Goal: Information Seeking & Learning: Understand process/instructions

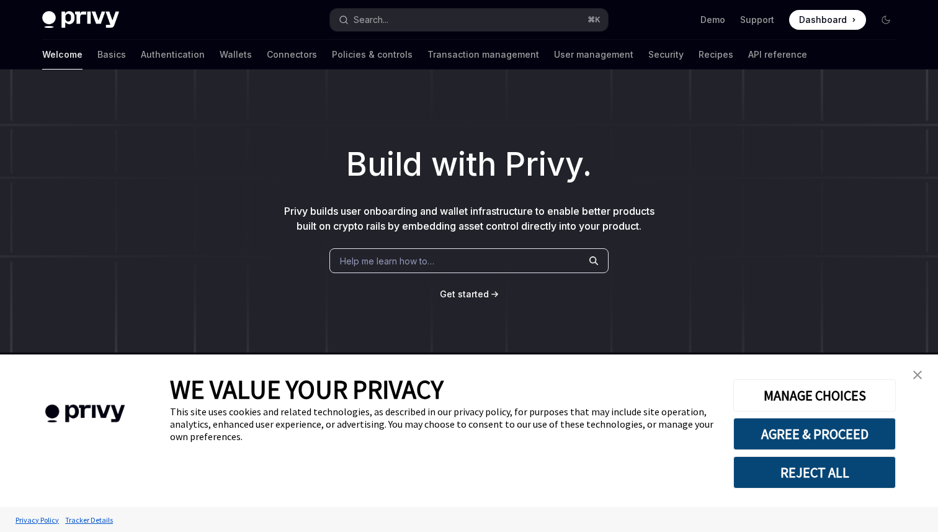
click at [795, 468] on button "REJECT ALL" at bounding box center [814, 472] width 163 height 32
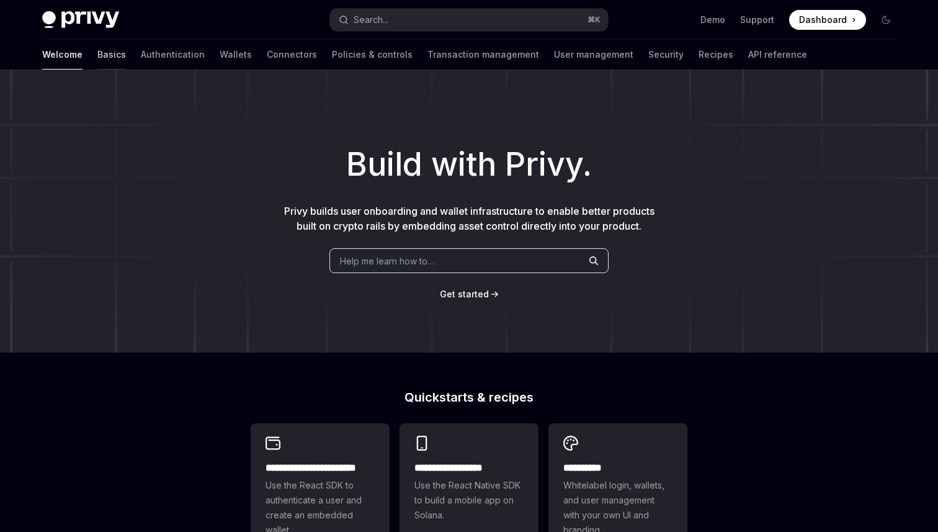
click at [97, 54] on link "Basics" at bounding box center [111, 55] width 29 height 30
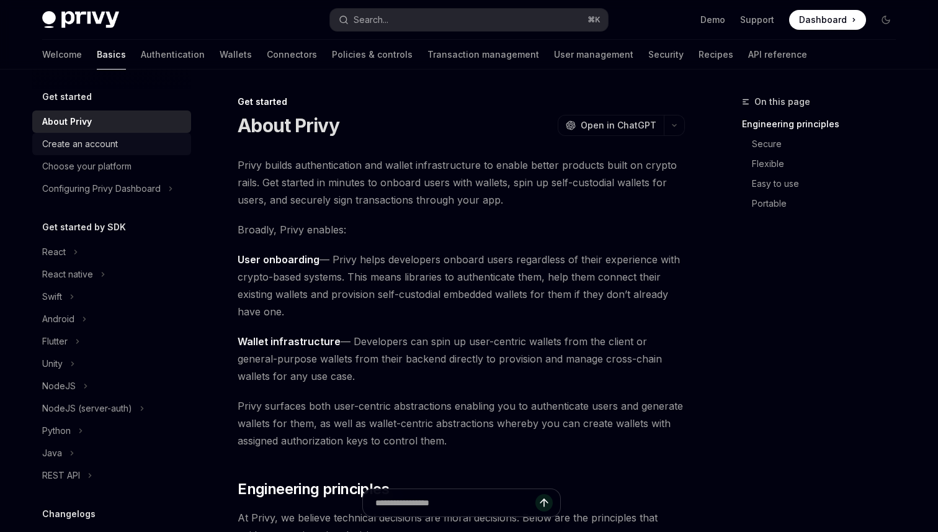
click at [112, 145] on div "Create an account" at bounding box center [80, 143] width 76 height 15
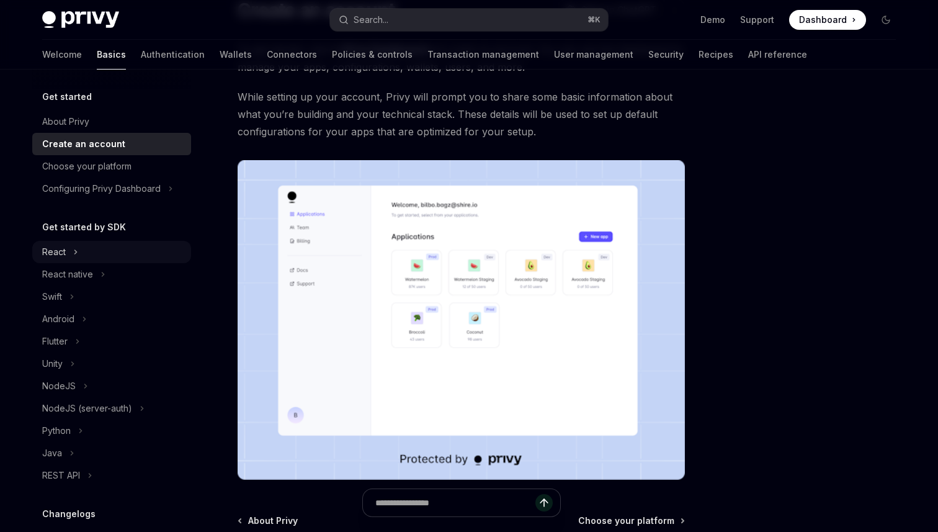
click at [61, 253] on div "React" at bounding box center [54, 251] width 24 height 15
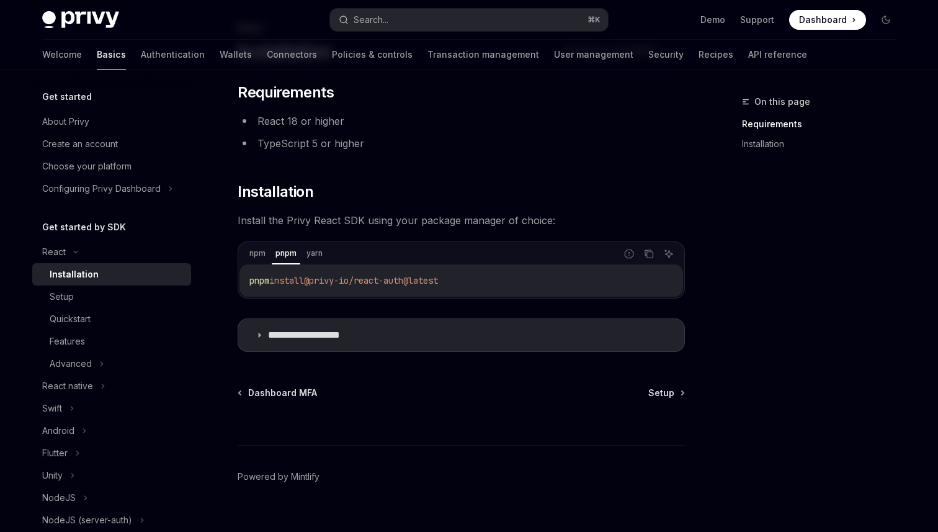
scroll to position [87, 0]
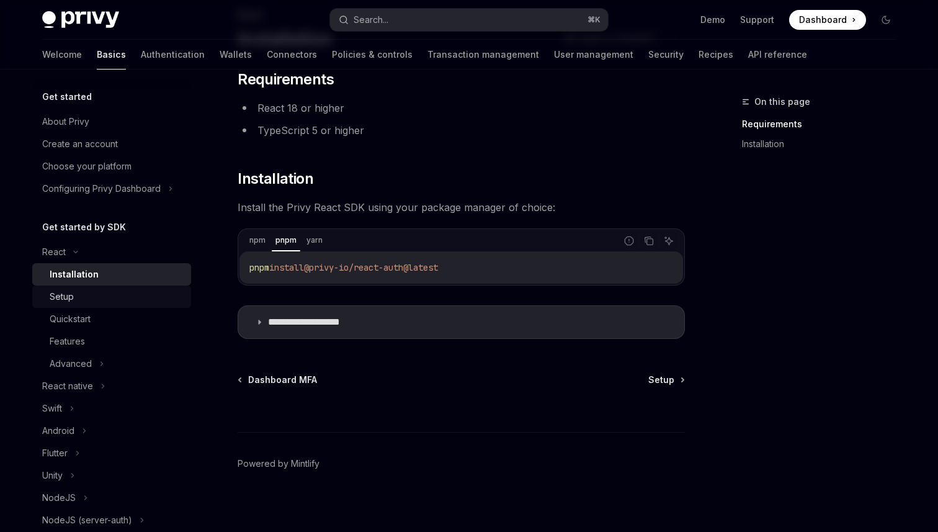
click at [117, 296] on div "Setup" at bounding box center [117, 296] width 134 height 15
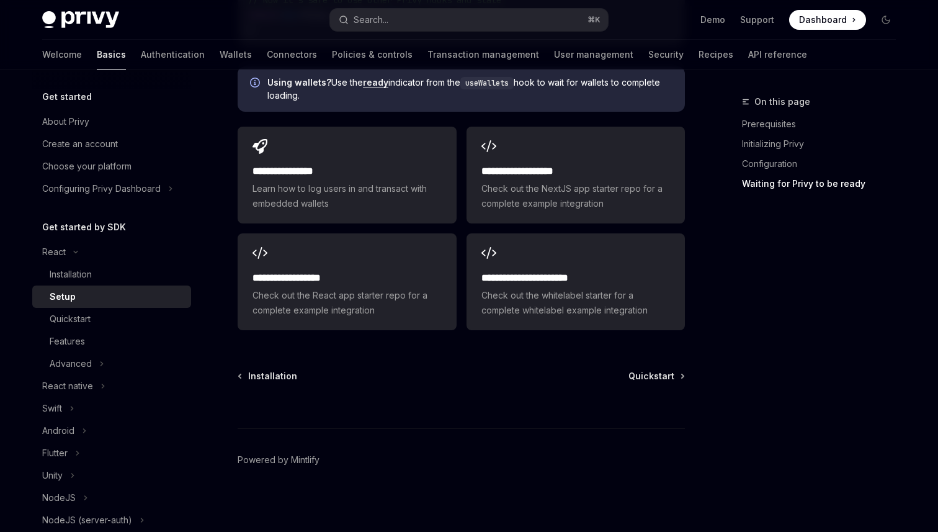
scroll to position [1614, 0]
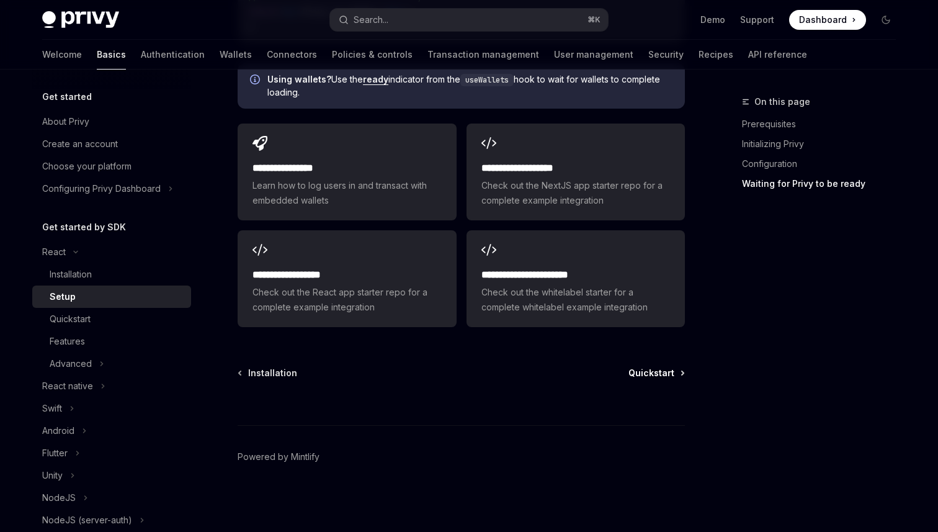
click at [652, 371] on span "Quickstart" at bounding box center [651, 373] width 46 height 12
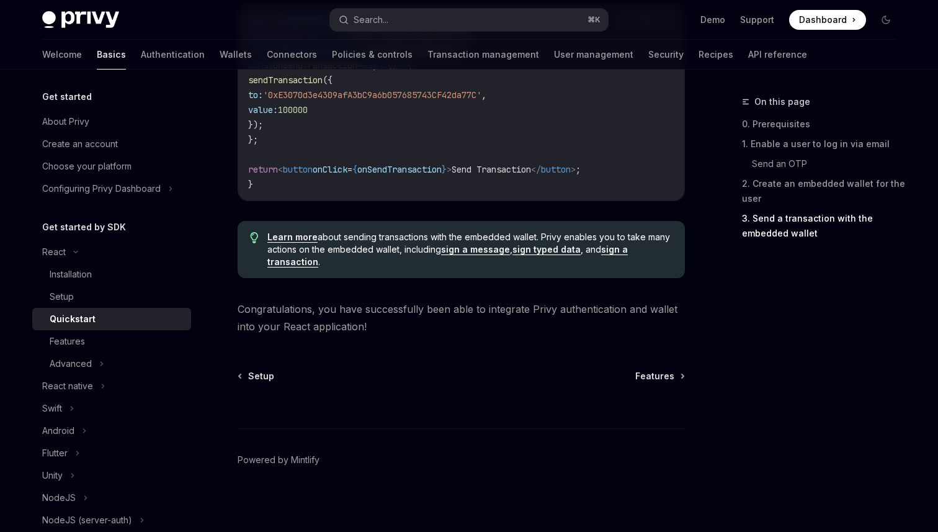
scroll to position [1284, 0]
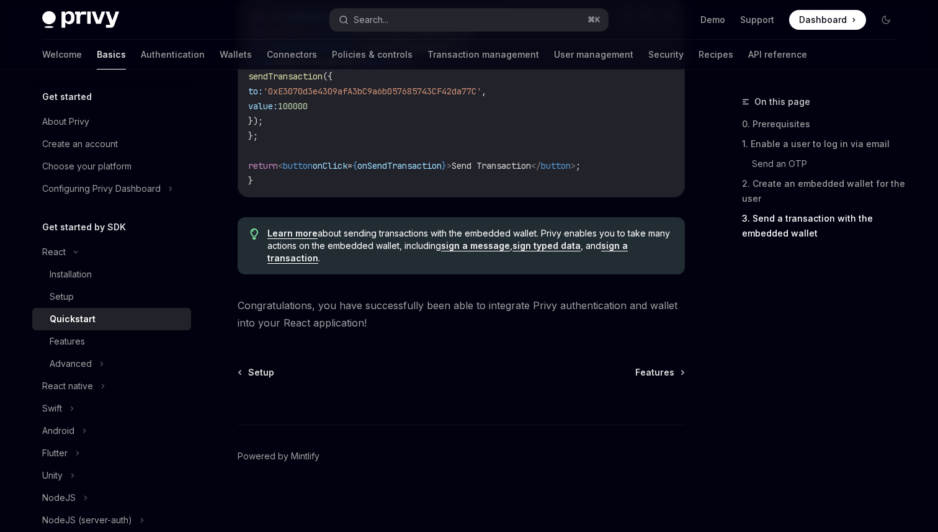
click at [652, 370] on span "Features" at bounding box center [654, 372] width 39 height 12
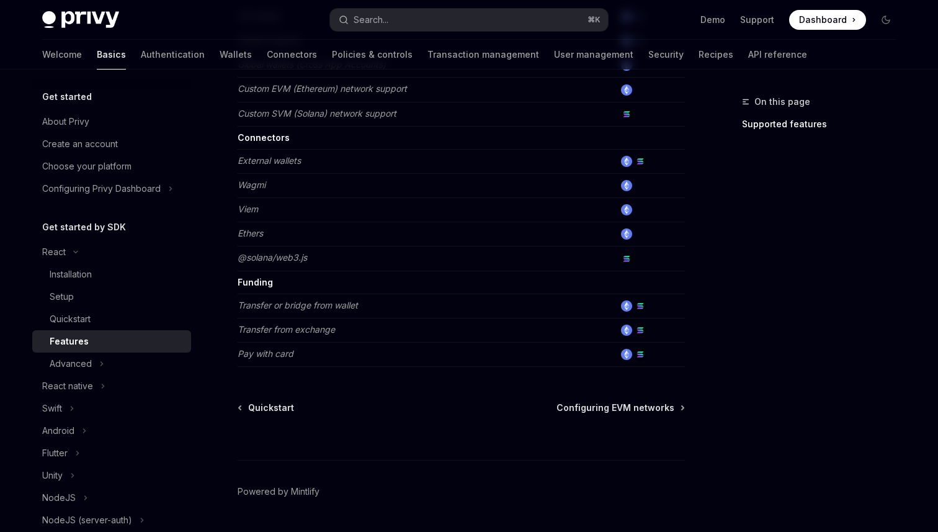
scroll to position [804, 0]
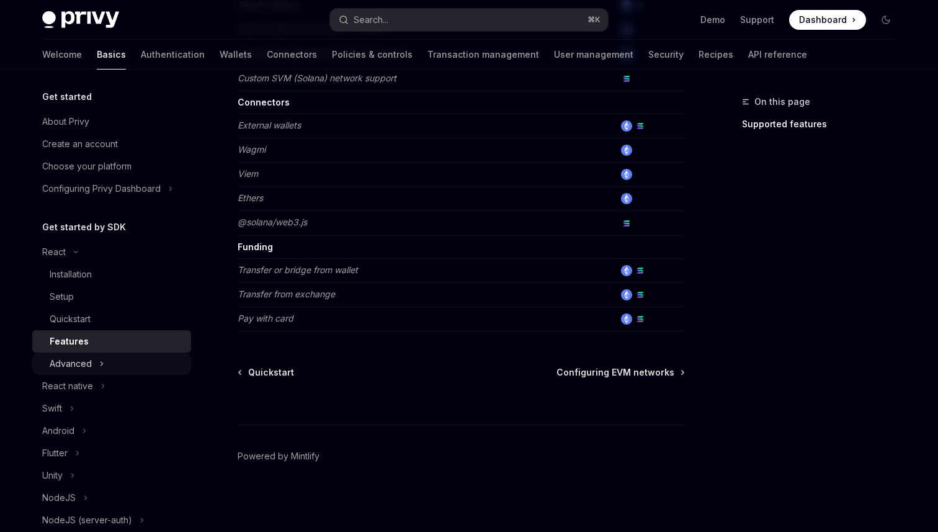
click at [99, 357] on icon at bounding box center [101, 363] width 5 height 15
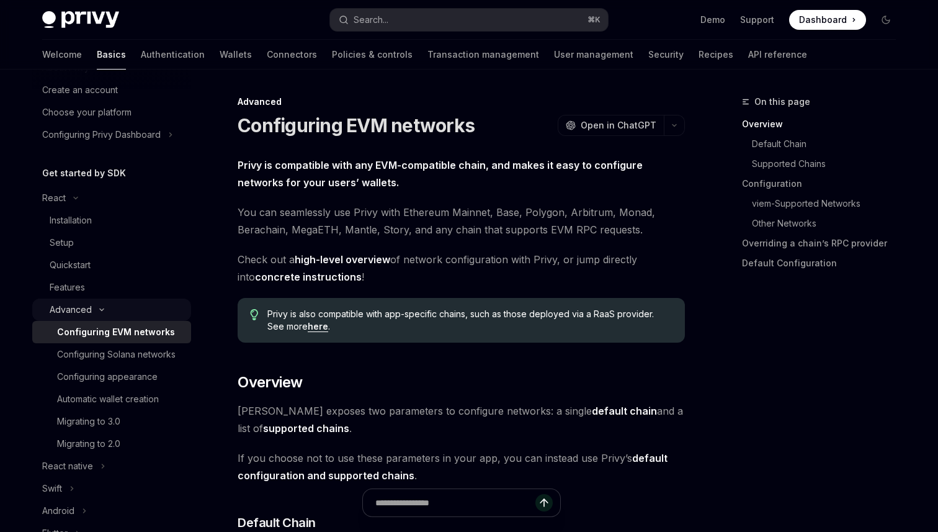
scroll to position [68, 0]
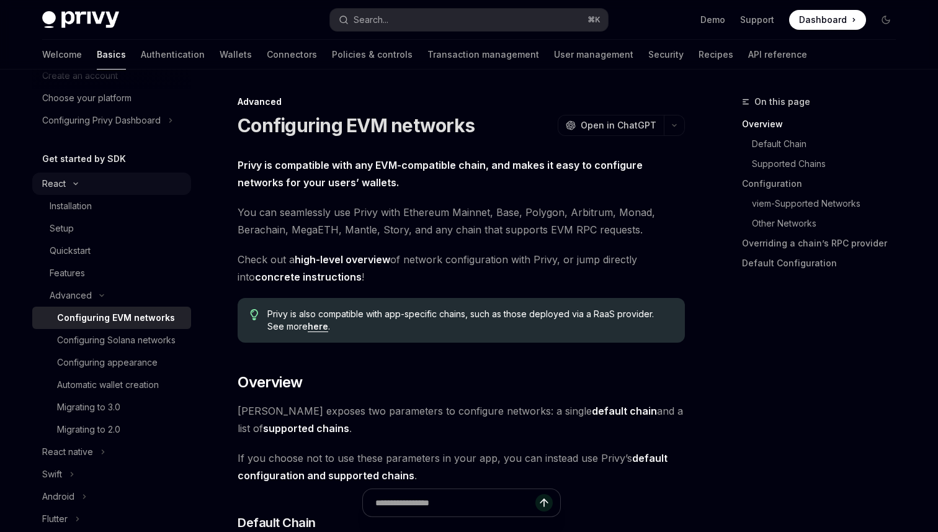
click at [78, 187] on div "React" at bounding box center [111, 183] width 159 height 22
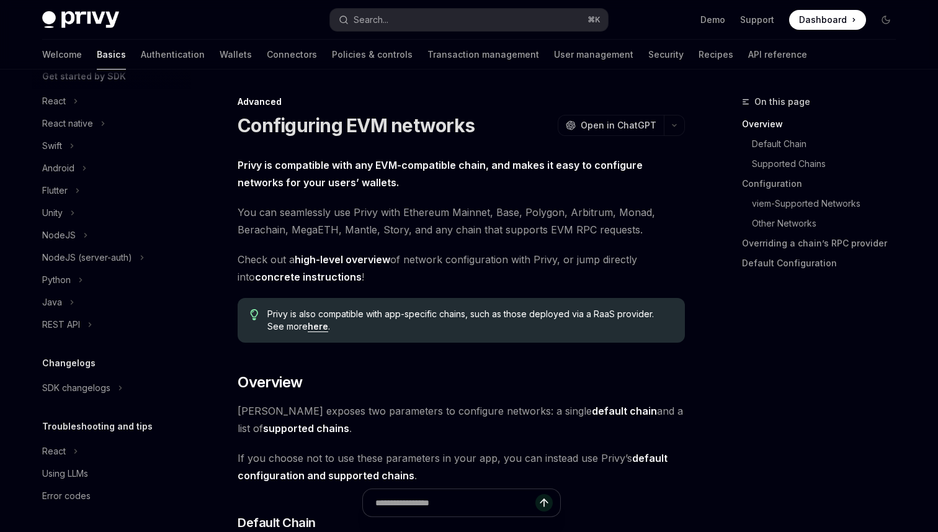
scroll to position [0, 0]
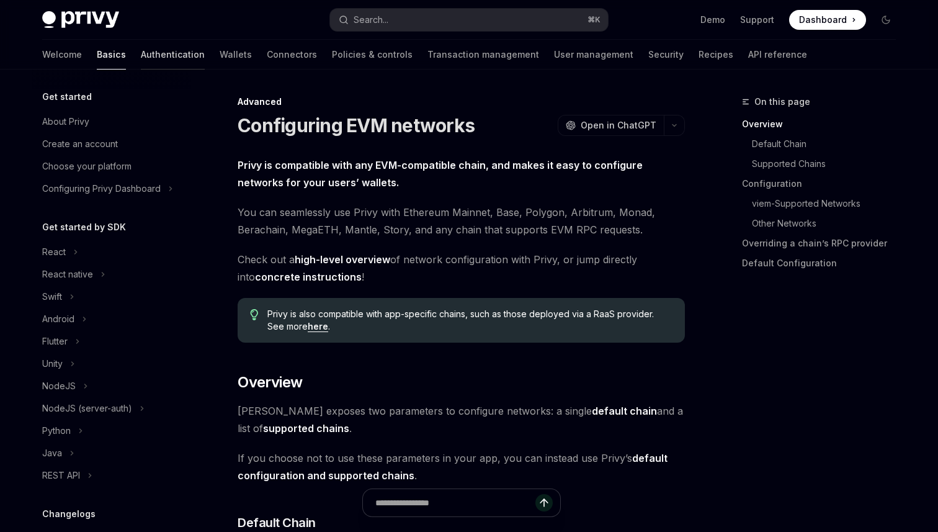
click at [141, 55] on link "Authentication" at bounding box center [173, 55] width 64 height 30
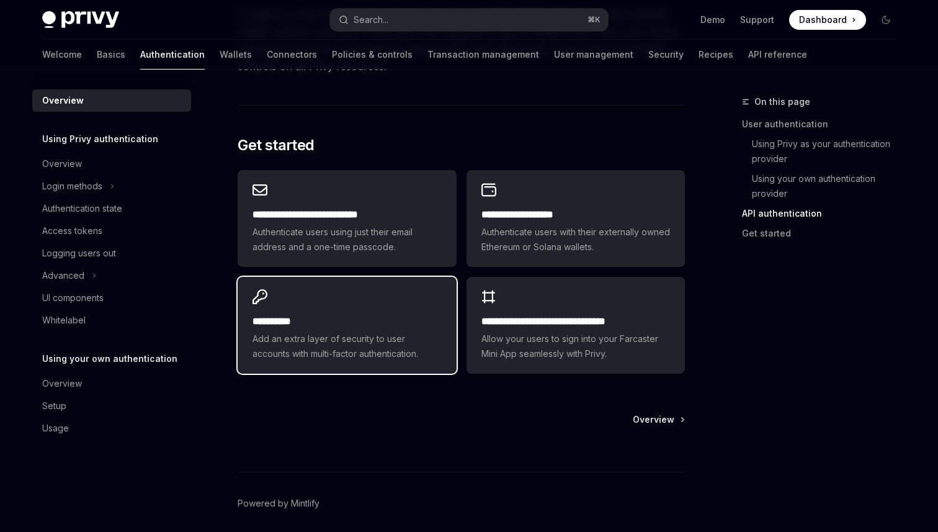
scroll to position [995, 0]
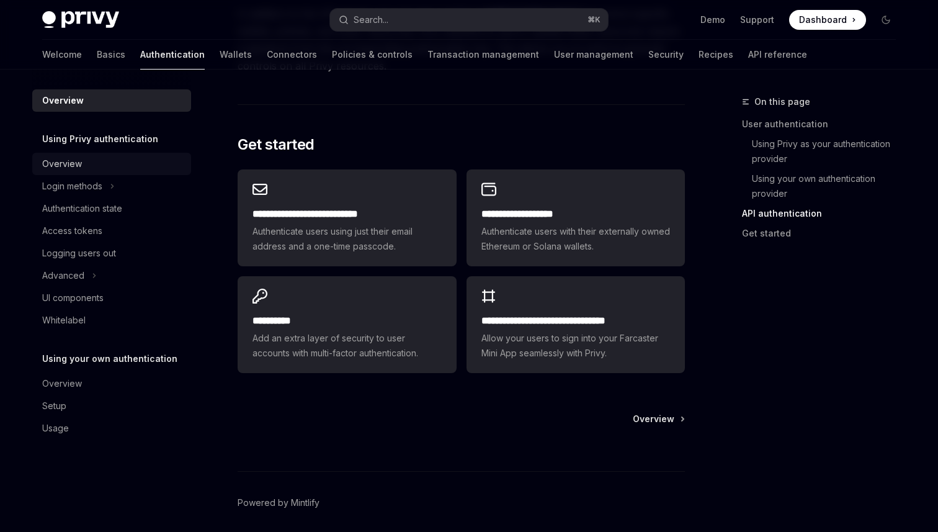
click at [74, 162] on div "Overview" at bounding box center [62, 163] width 40 height 15
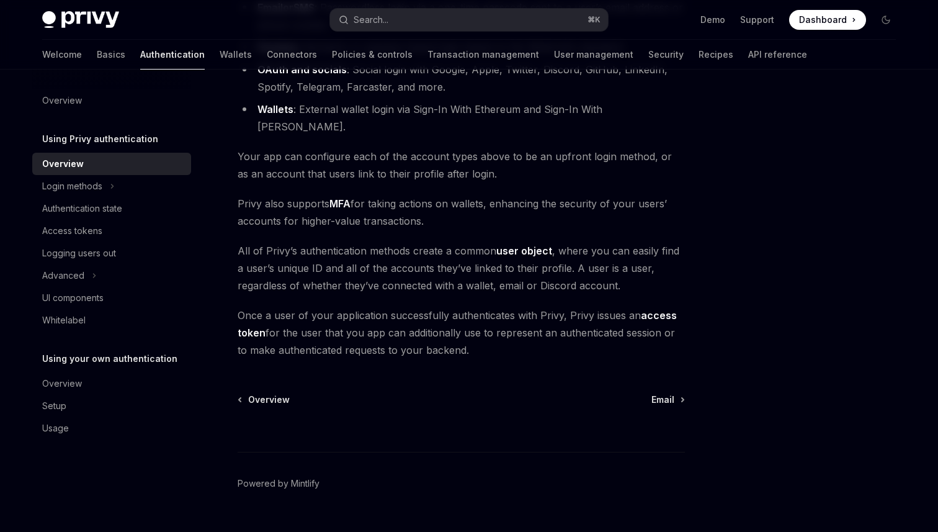
scroll to position [210, 0]
click at [97, 190] on div "Login methods" at bounding box center [72, 186] width 60 height 15
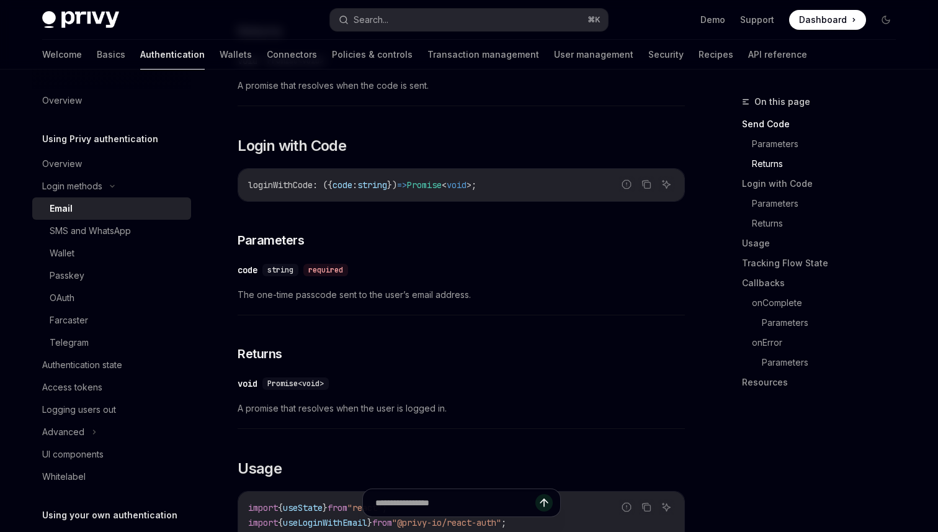
scroll to position [682, 0]
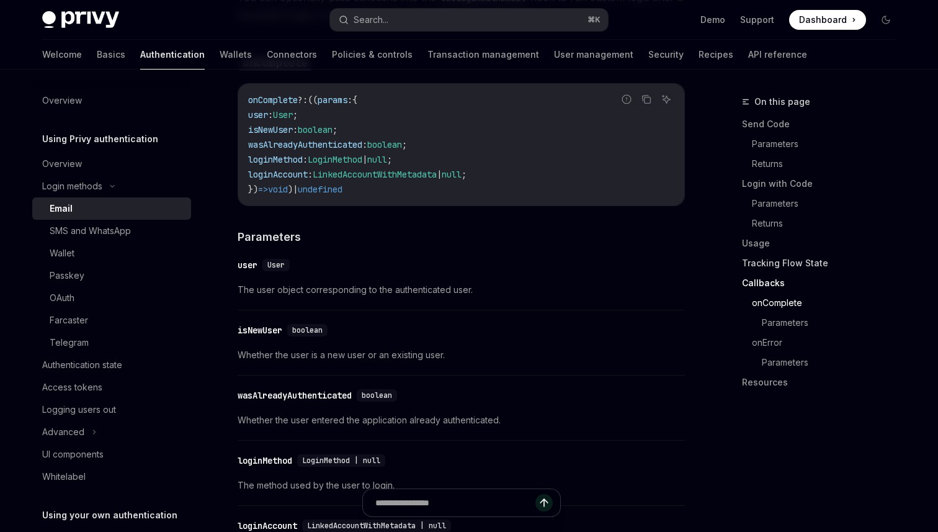
click at [757, 259] on link "Tracking Flow State" at bounding box center [824, 263] width 164 height 20
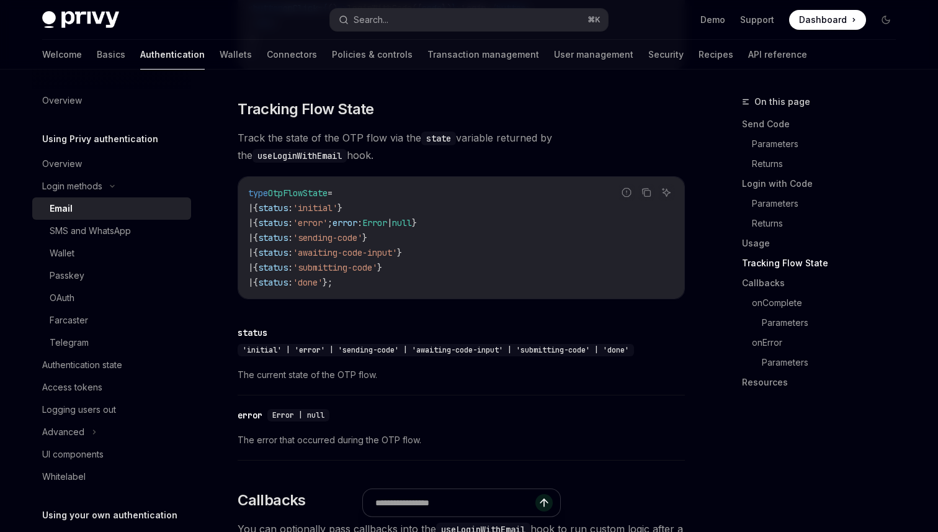
scroll to position [1373, 0]
click at [69, 293] on div "OAuth" at bounding box center [62, 297] width 25 height 15
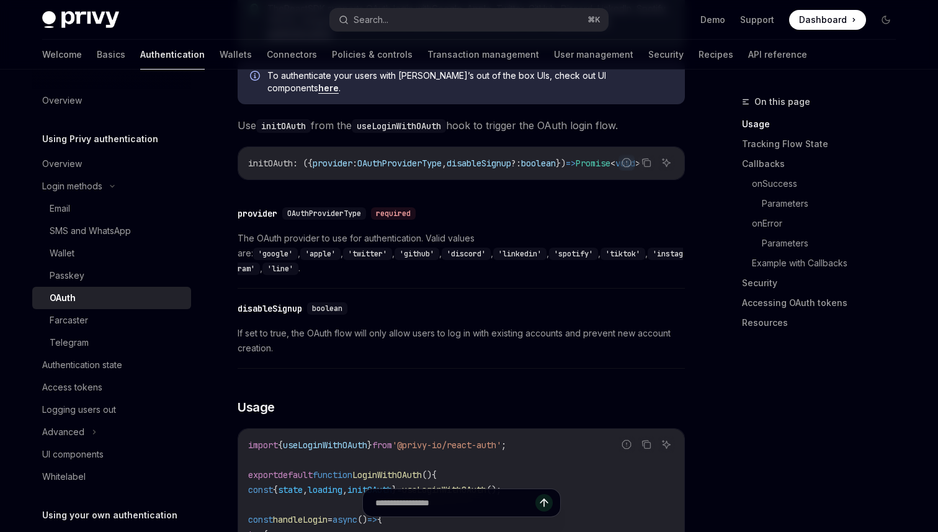
scroll to position [445, 0]
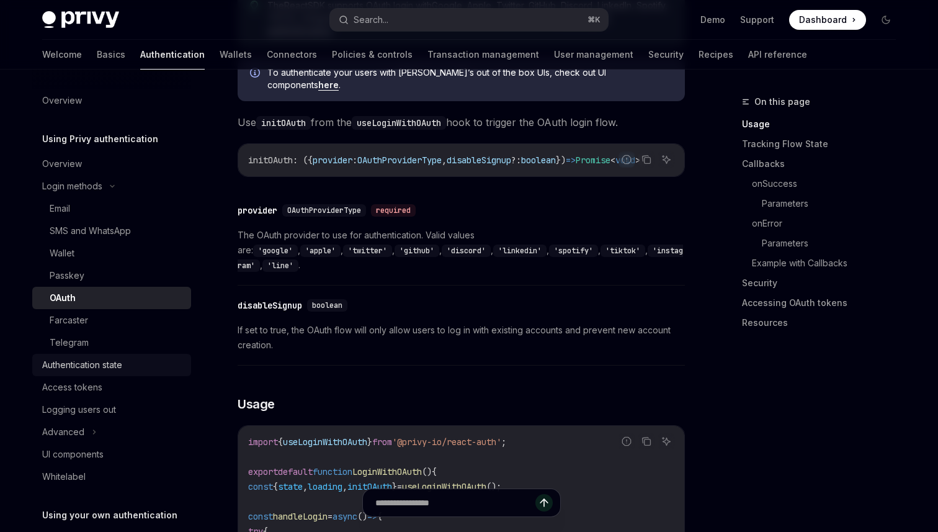
click at [86, 367] on div "Authentication state" at bounding box center [82, 364] width 80 height 15
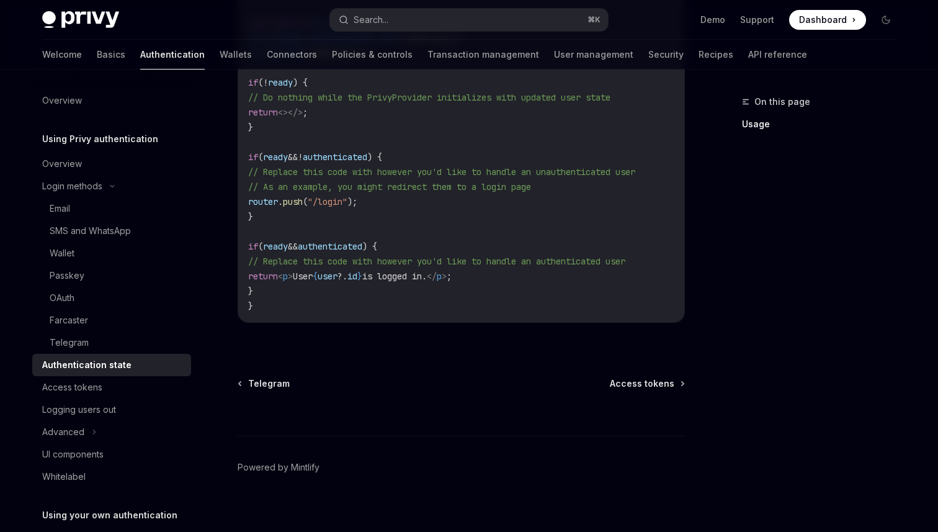
scroll to position [540, 0]
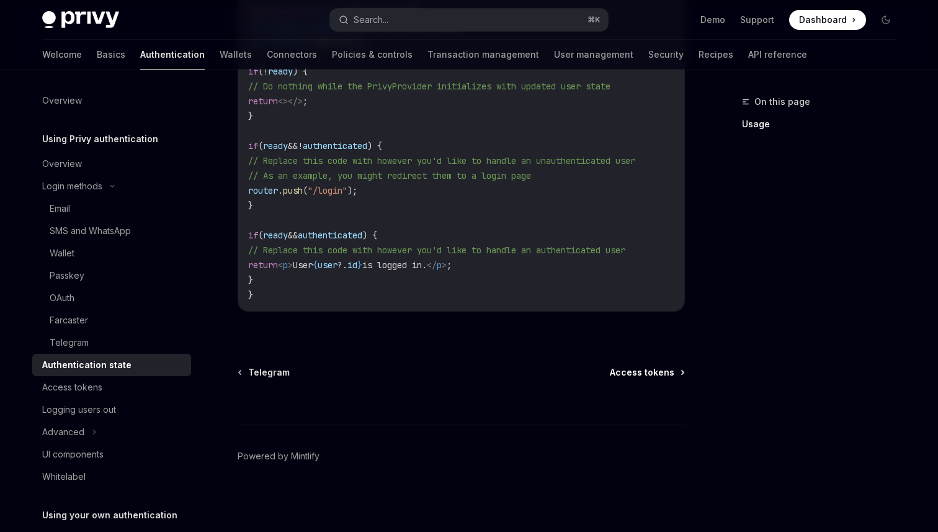
click at [650, 376] on span "Access tokens" at bounding box center [642, 372] width 65 height 12
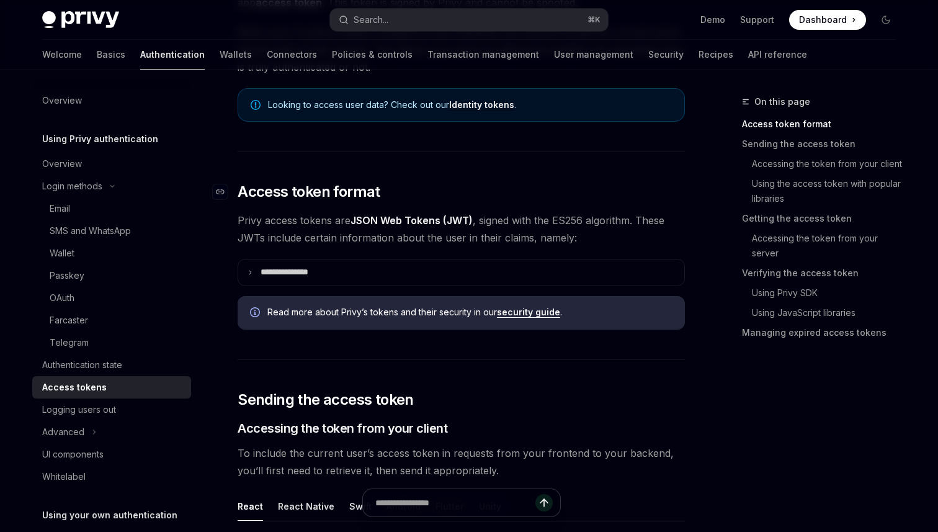
scroll to position [180, 0]
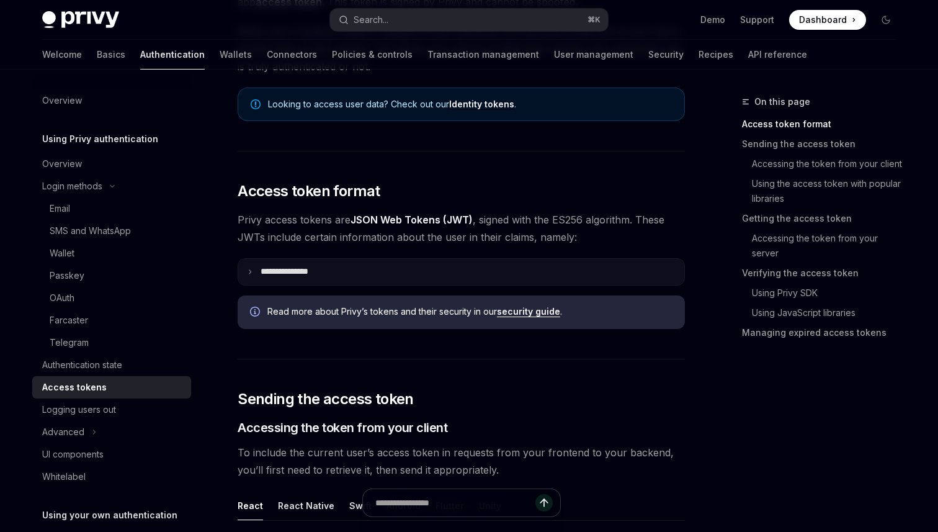
click at [324, 267] on p "**********" at bounding box center [295, 271] width 68 height 11
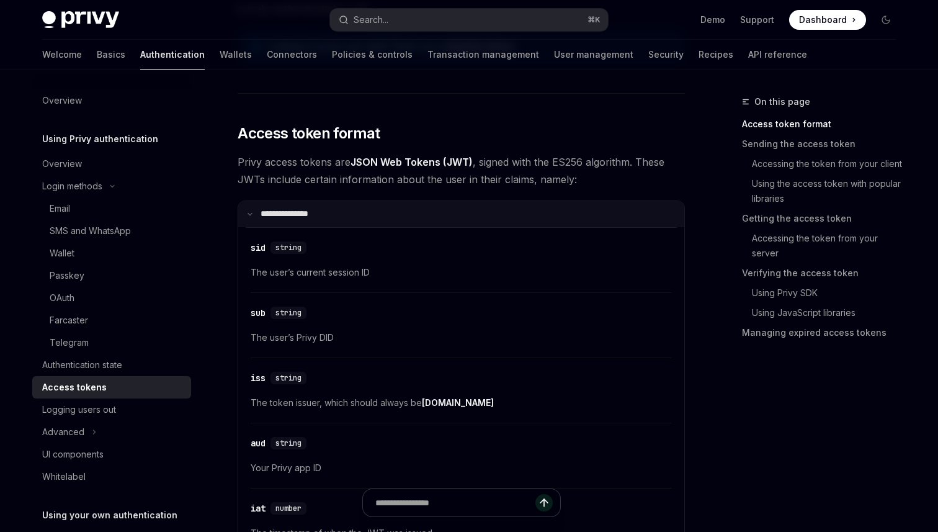
scroll to position [163, 0]
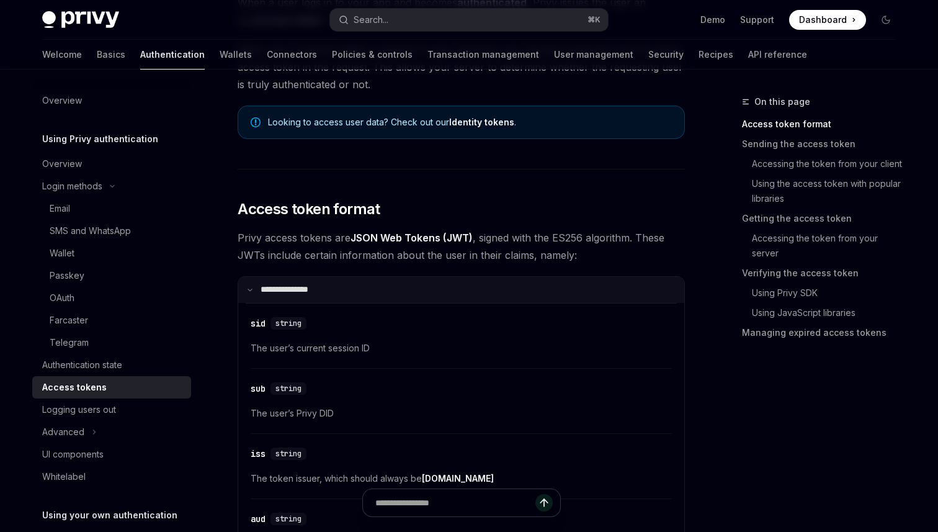
click at [294, 281] on summary "**********" at bounding box center [461, 290] width 446 height 26
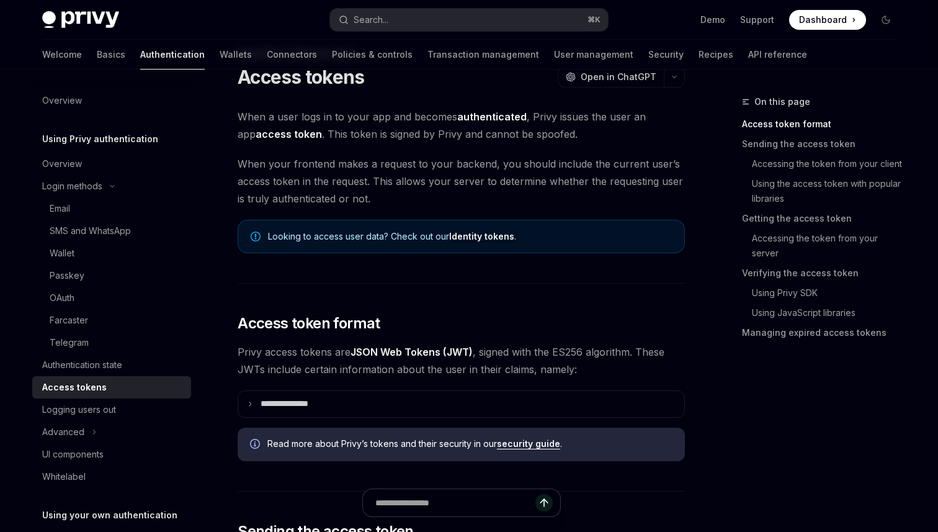
scroll to position [0, 0]
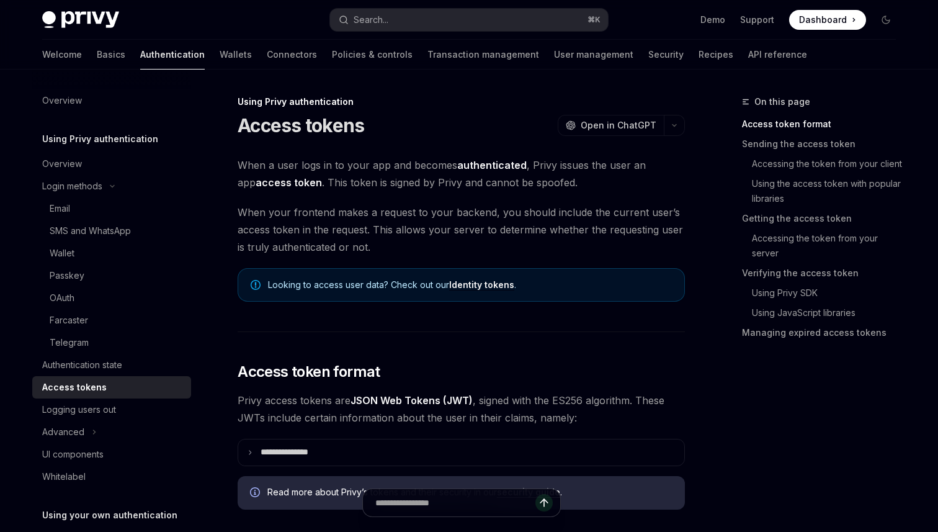
click at [476, 285] on link "Identity tokens" at bounding box center [481, 284] width 65 height 11
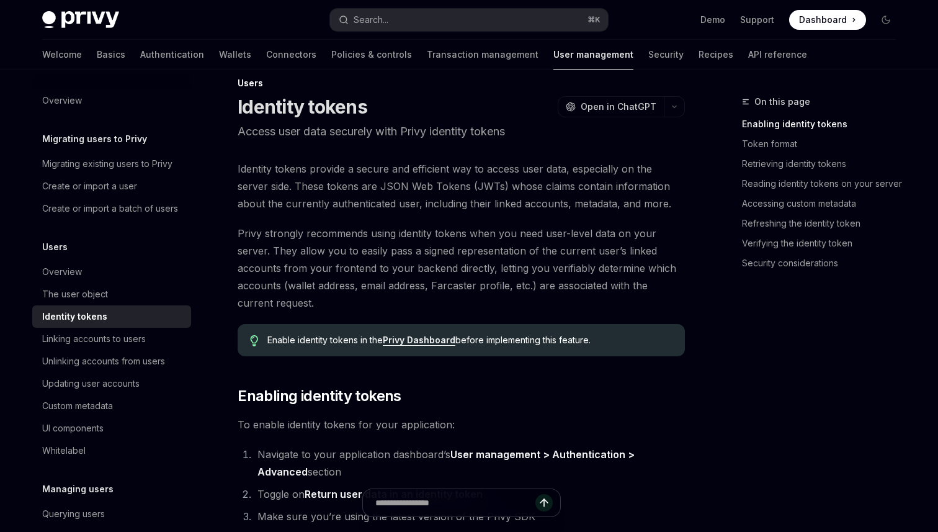
scroll to position [19, 0]
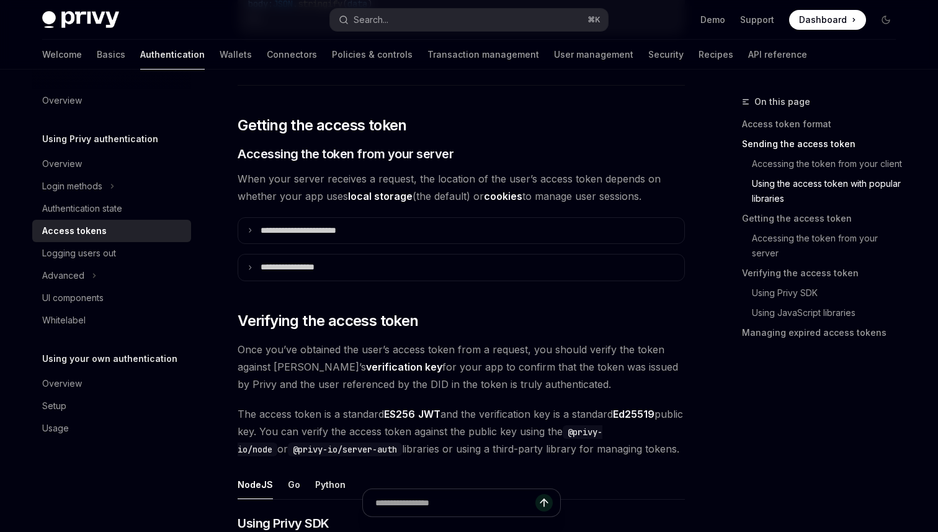
scroll to position [1543, 0]
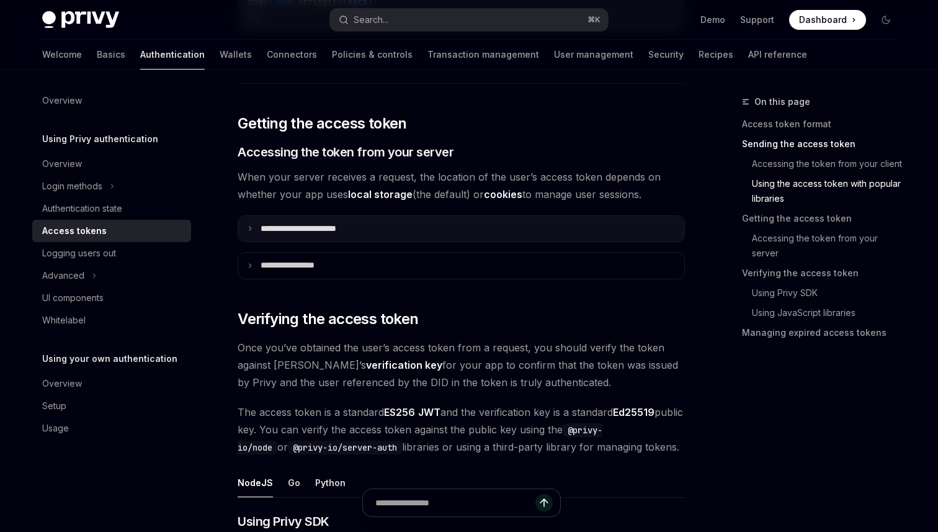
click at [349, 233] on p "**********" at bounding box center [313, 228] width 104 height 11
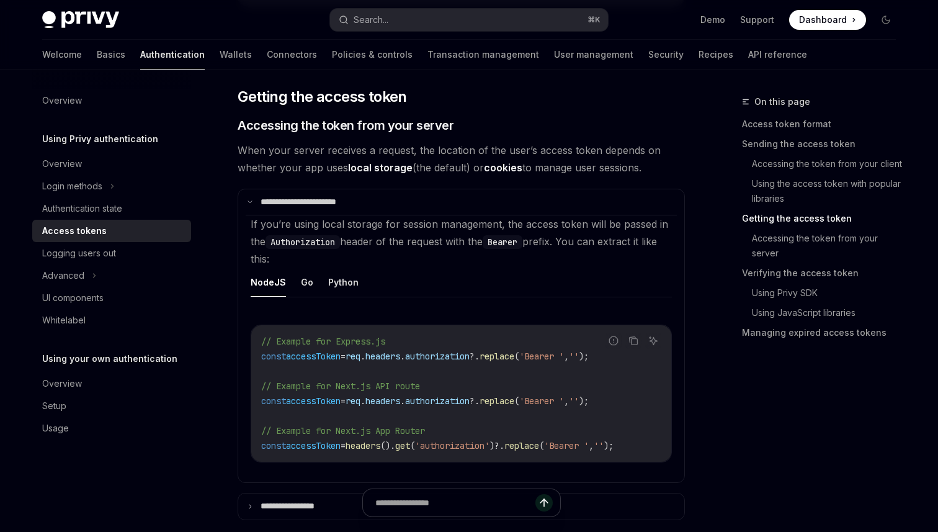
scroll to position [1583, 0]
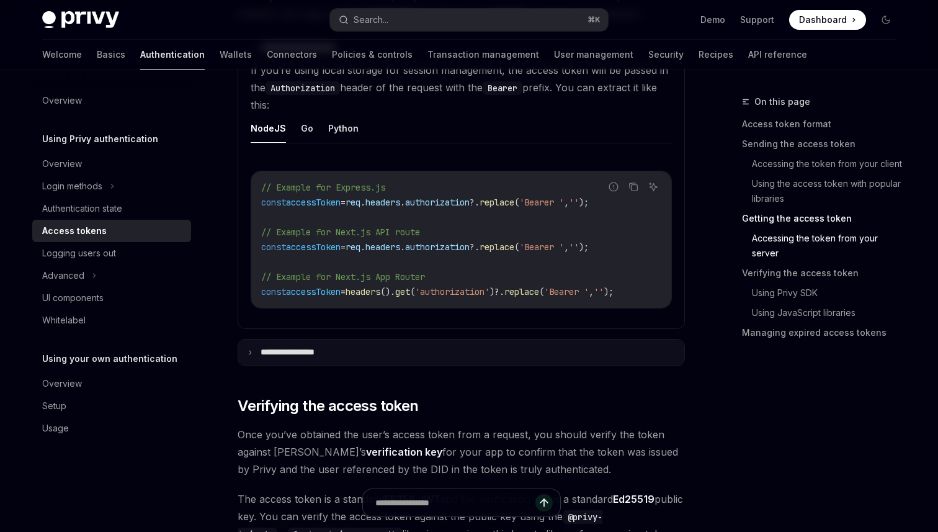
click at [400, 359] on summary "**********" at bounding box center [461, 352] width 446 height 26
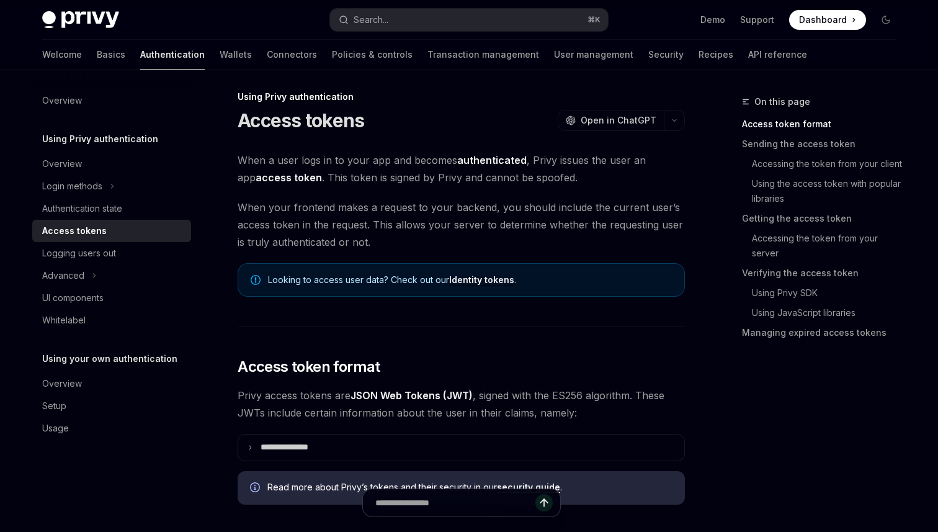
scroll to position [0, 0]
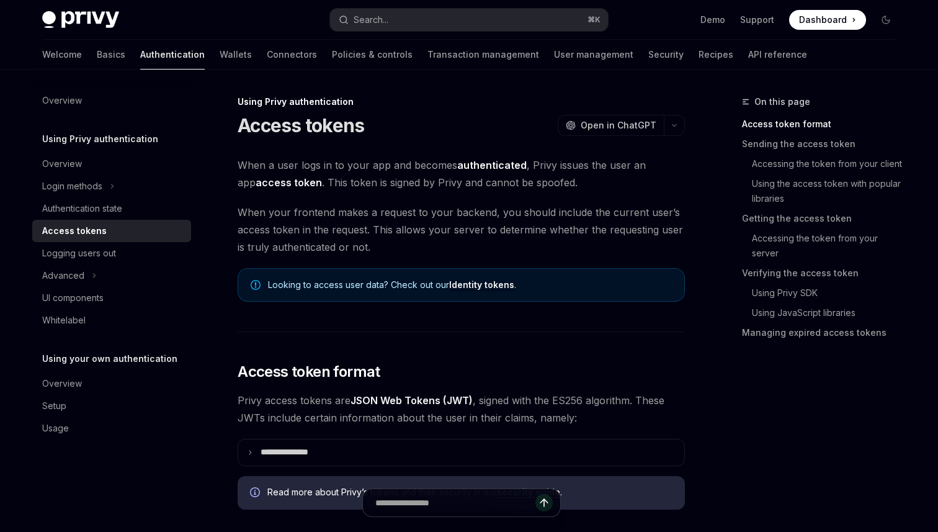
click at [476, 284] on link "Identity tokens" at bounding box center [481, 284] width 65 height 11
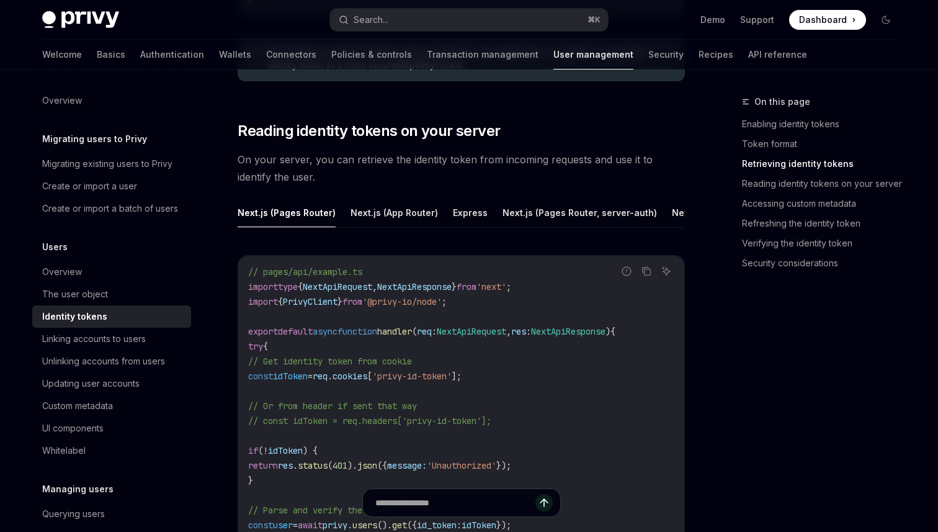
scroll to position [1609, 0]
click at [402, 215] on button "Next.js (App Router)" at bounding box center [393, 211] width 87 height 29
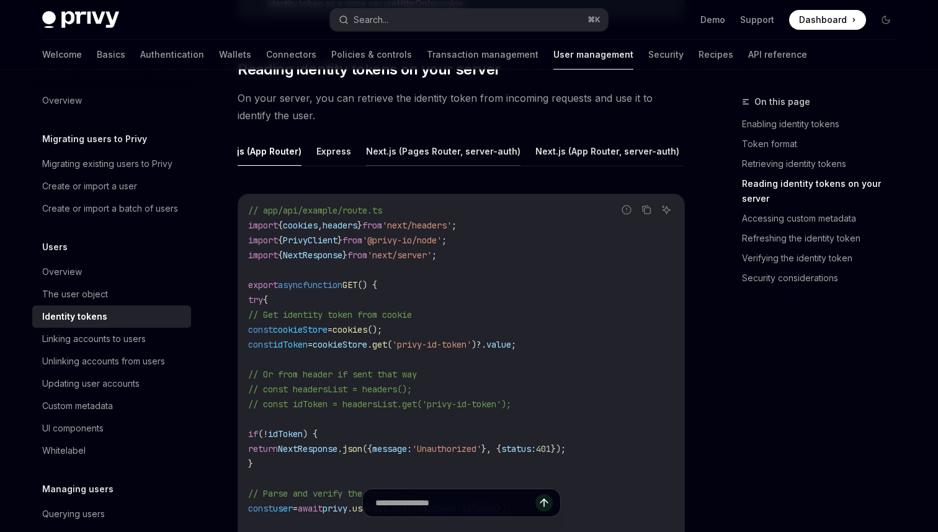
scroll to position [0, 144]
click at [562, 151] on button "Next.js (App Router, server-auth)" at bounding box center [600, 150] width 144 height 29
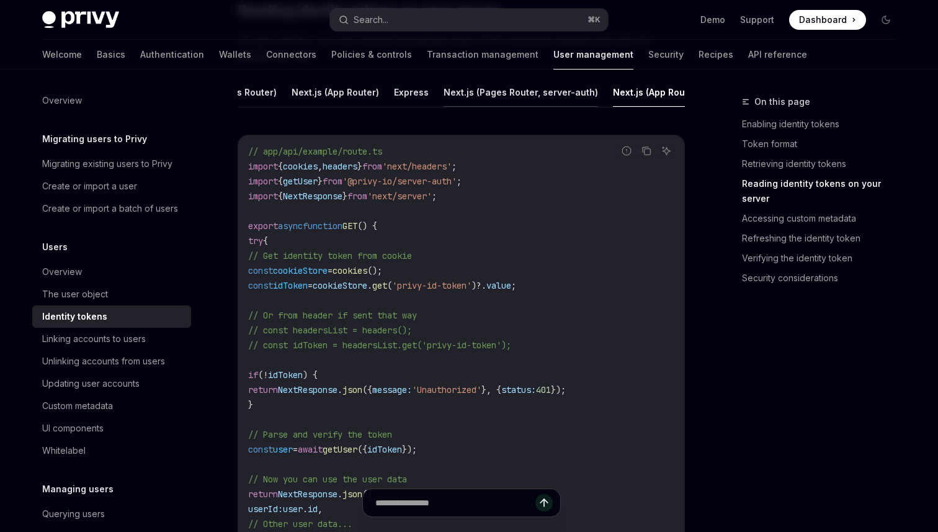
scroll to position [0, 56]
click at [348, 96] on button "Next.js (App Router)" at bounding box center [337, 92] width 87 height 29
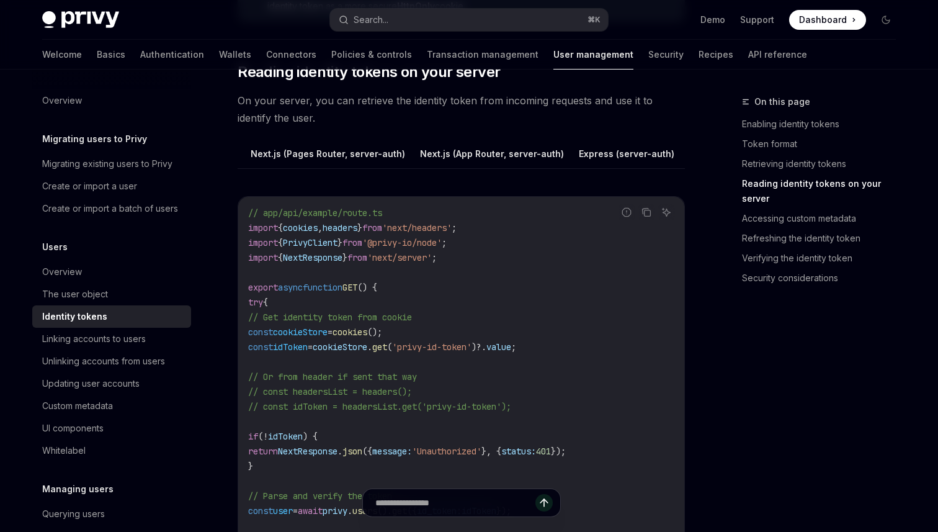
scroll to position [0, 262]
click at [442, 152] on button "Next.js (App Router, server-auth)" at bounding box center [482, 153] width 144 height 29
type textarea "*"
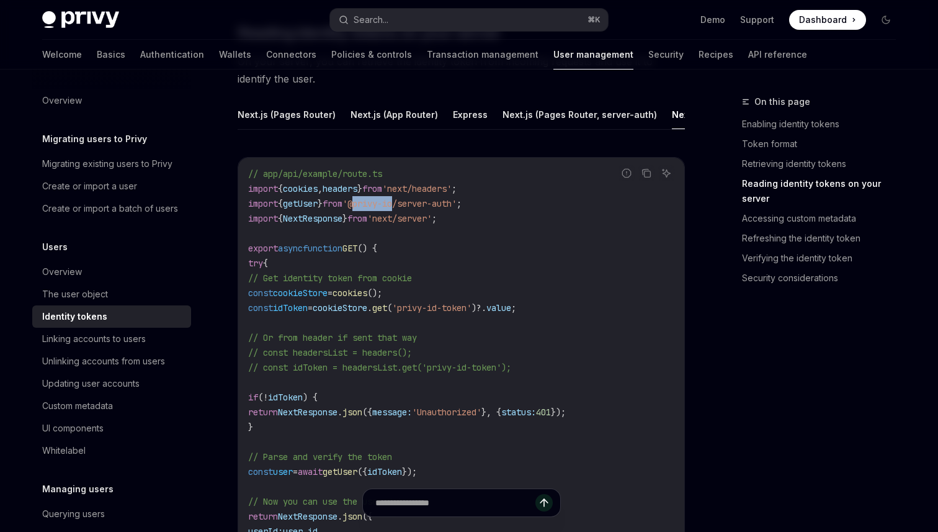
drag, startPoint x: 383, startPoint y: 203, endPoint x: 422, endPoint y: 203, distance: 39.7
click at [422, 203] on span "'@privy-io/server-auth'" at bounding box center [399, 203] width 114 height 11
drag, startPoint x: 386, startPoint y: 203, endPoint x: 408, endPoint y: 203, distance: 22.3
click at [408, 203] on span "'@privy-io/server-auth'" at bounding box center [399, 203] width 114 height 11
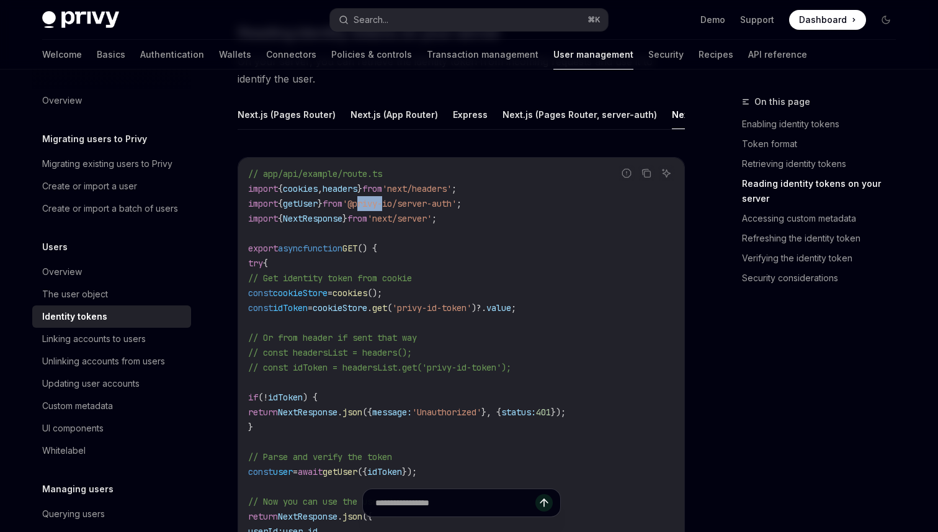
copy span "privy"
drag, startPoint x: 380, startPoint y: 205, endPoint x: 485, endPoint y: 202, distance: 104.9
click at [457, 202] on span "'@privy-io/server-auth'" at bounding box center [399, 203] width 114 height 11
copy span "@privy-io/server-aut"
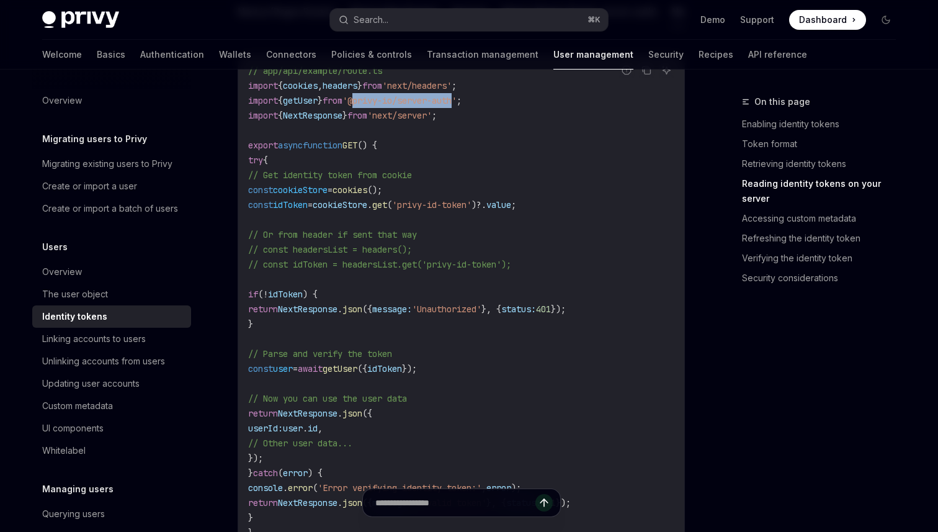
scroll to position [1811, 0]
click at [451, 11] on button "Search... ⌘ K" at bounding box center [469, 20] width 278 height 22
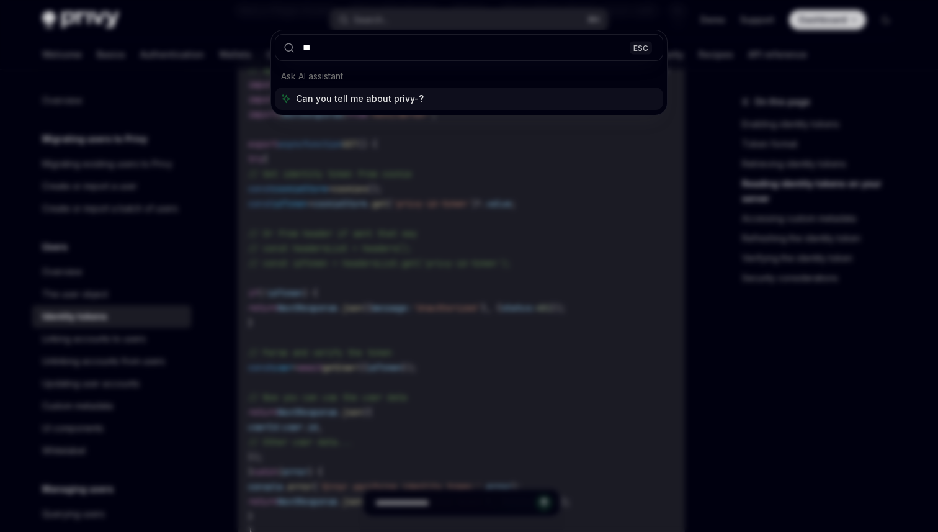
type input "*"
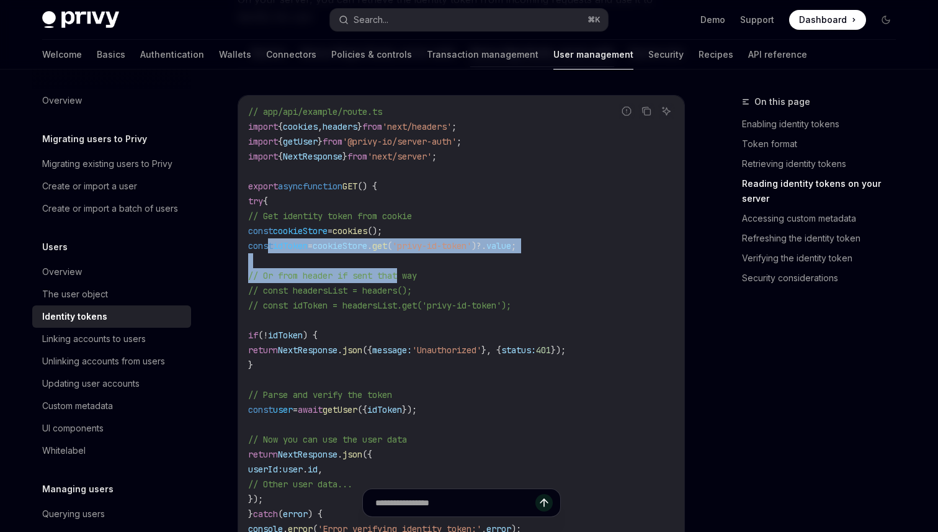
scroll to position [1779, 0]
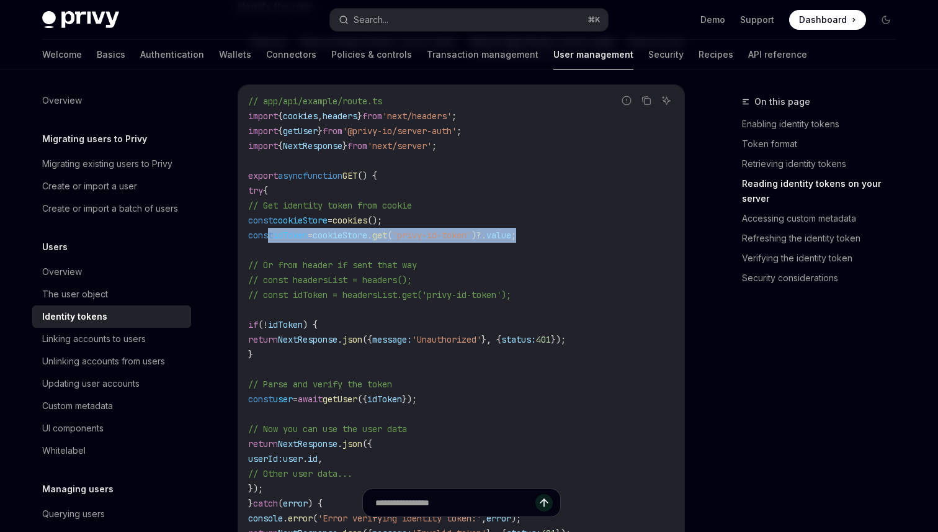
drag, startPoint x: 269, startPoint y: 264, endPoint x: 577, endPoint y: 239, distance: 309.3
click at [577, 239] on code "// app/api/example/route.ts import { cookies , headers } from 'next/headers' ; …" at bounding box center [461, 332] width 426 height 476
copy span "const idToken = cookieStore . get ( 'privy-id-token' )?. value ;"
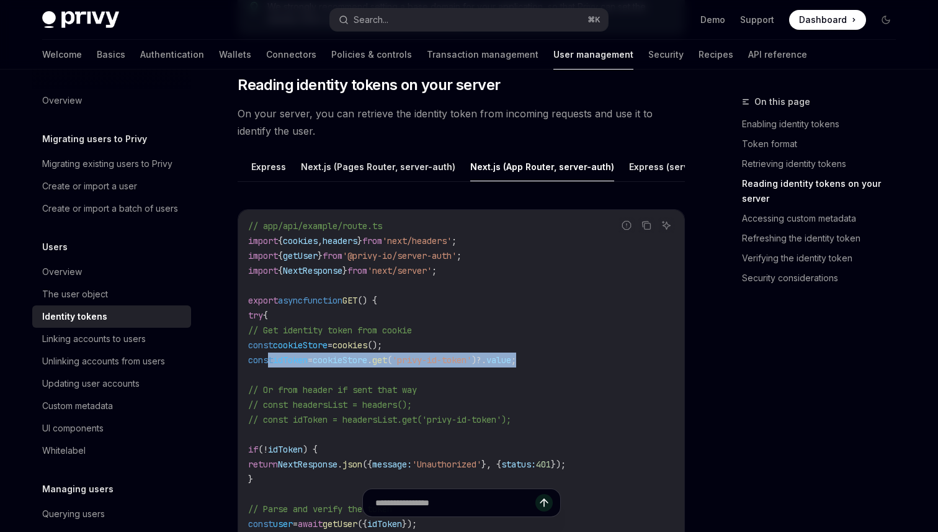
scroll to position [1625, 0]
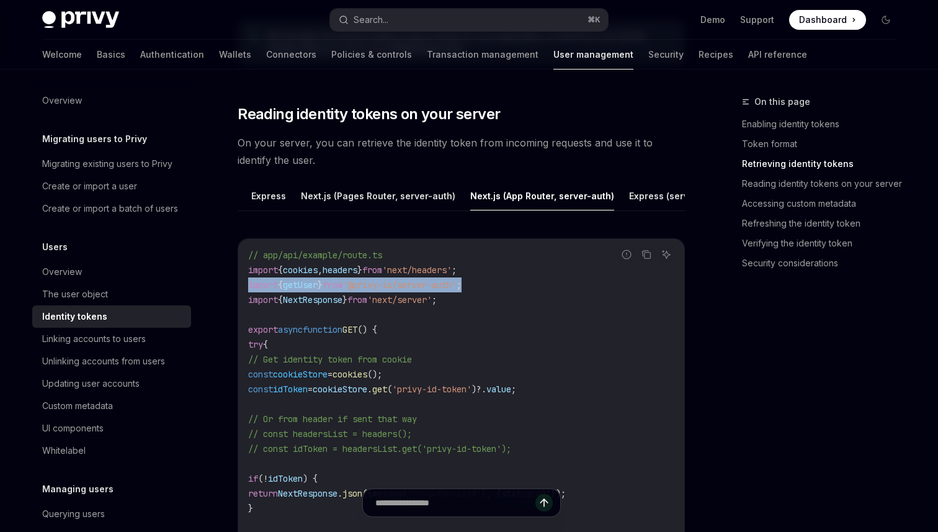
drag, startPoint x: 249, startPoint y: 285, endPoint x: 524, endPoint y: 283, distance: 274.8
click at [524, 283] on code "// app/api/example/route.ts import { cookies , headers } from 'next/headers' ; …" at bounding box center [461, 485] width 426 height 476
copy span "import { getUser } from '@privy-io/server-auth' ;"
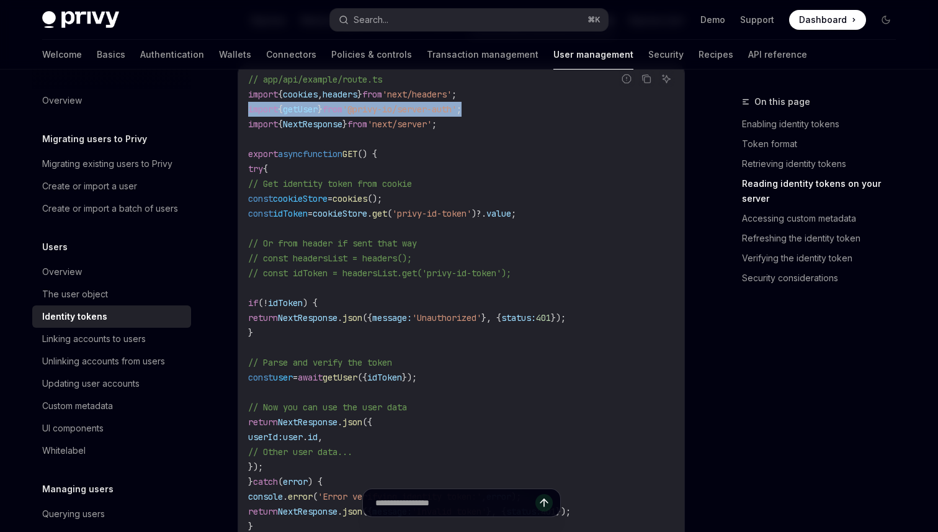
scroll to position [1801, 0]
drag, startPoint x: 269, startPoint y: 377, endPoint x: 512, endPoint y: 369, distance: 242.7
click at [512, 369] on code "// app/api/example/route.ts import { cookies , headers } from 'next/headers' ; …" at bounding box center [461, 309] width 426 height 476
copy span "const user = await getUser ({ idToken });"
